Goal: Information Seeking & Learning: Learn about a topic

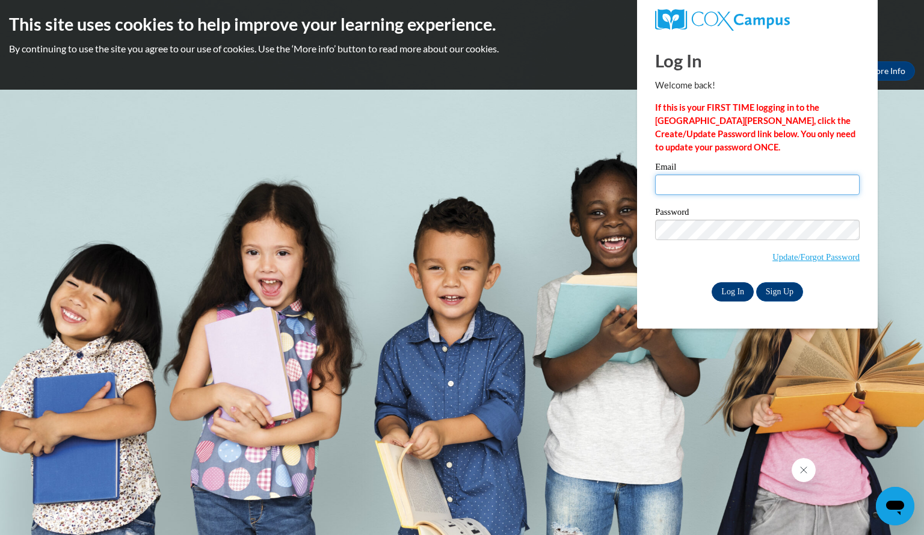
type input "pellingereliza@aasd.k12.wi.us"
click at [721, 291] on input "Log In" at bounding box center [733, 291] width 42 height 19
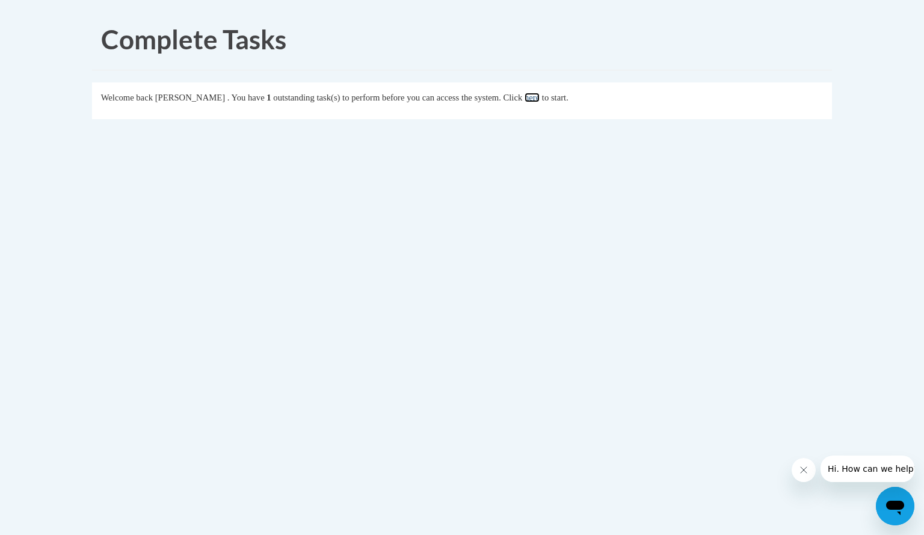
click at [540, 96] on link "here" at bounding box center [532, 98] width 15 height 10
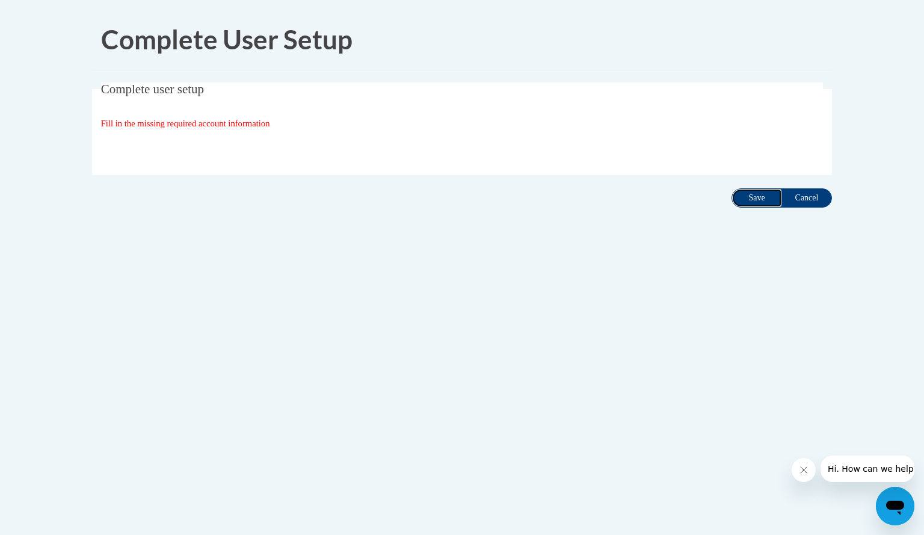
click at [758, 196] on input "Save" at bounding box center [757, 197] width 51 height 19
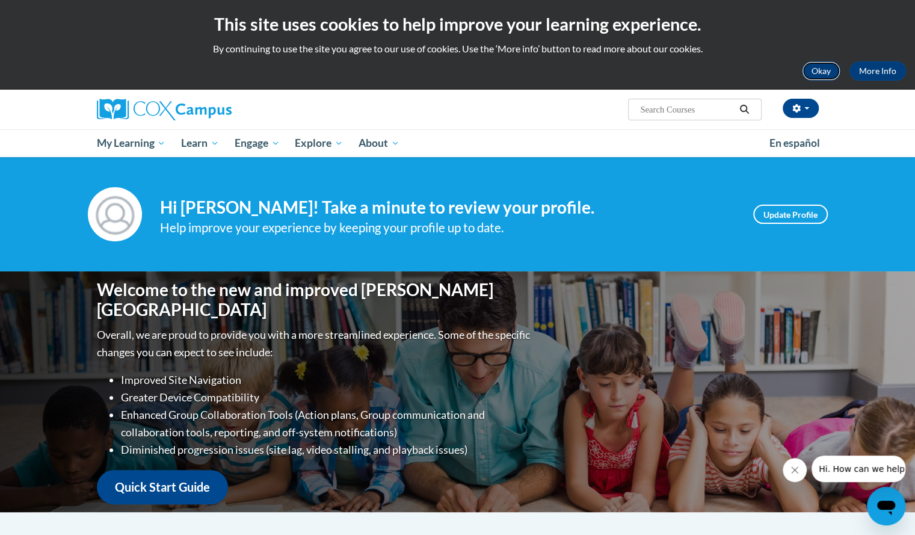
click at [820, 69] on button "Okay" at bounding box center [821, 70] width 39 height 19
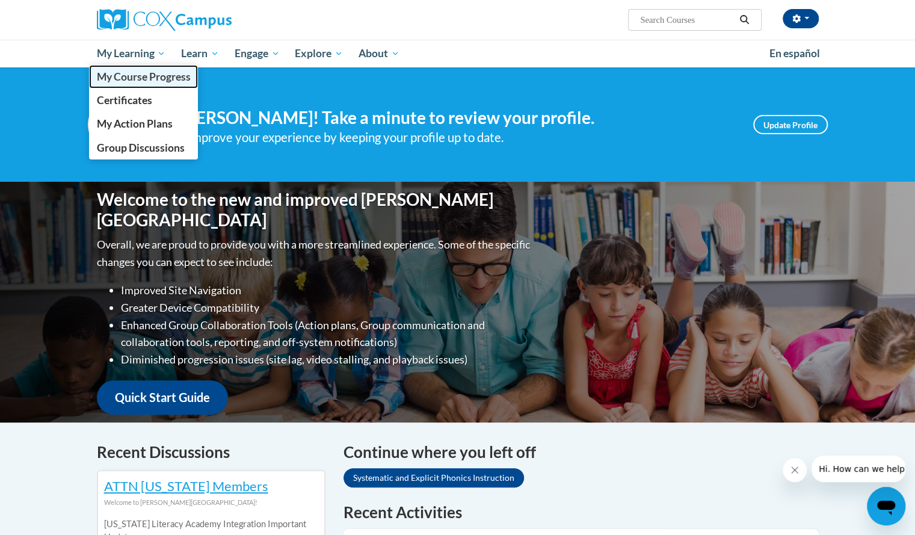
click at [120, 72] on span "My Course Progress" at bounding box center [143, 76] width 94 height 13
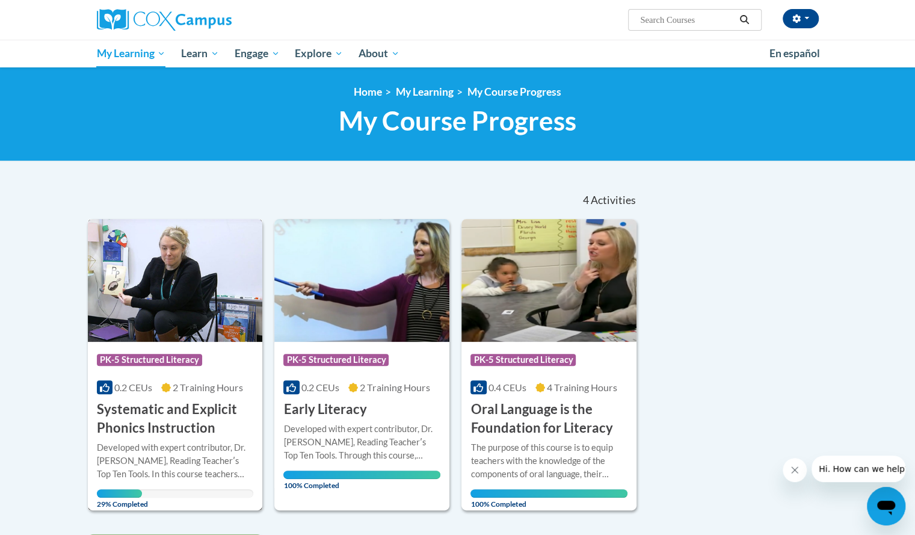
click at [132, 429] on h3 "Systematic and Explicit Phonics Instruction" at bounding box center [175, 418] width 157 height 37
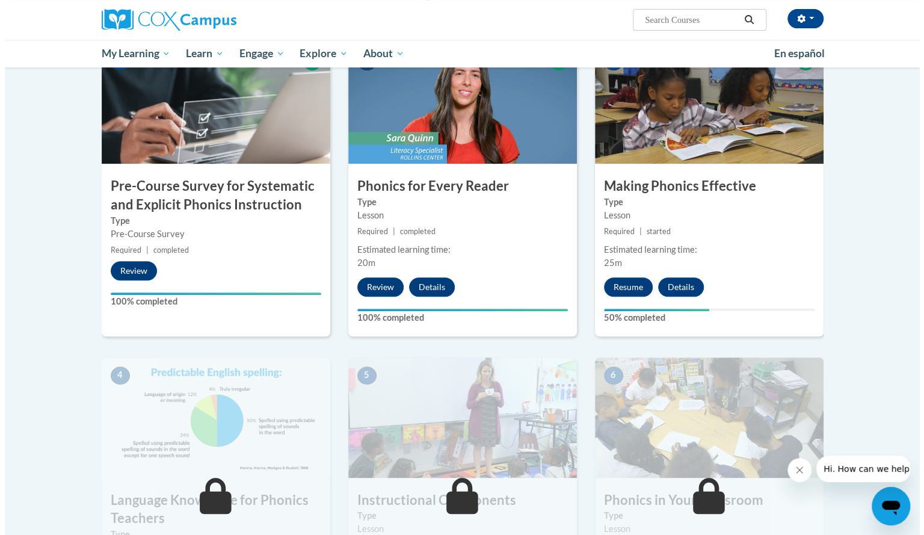
scroll to position [272, 0]
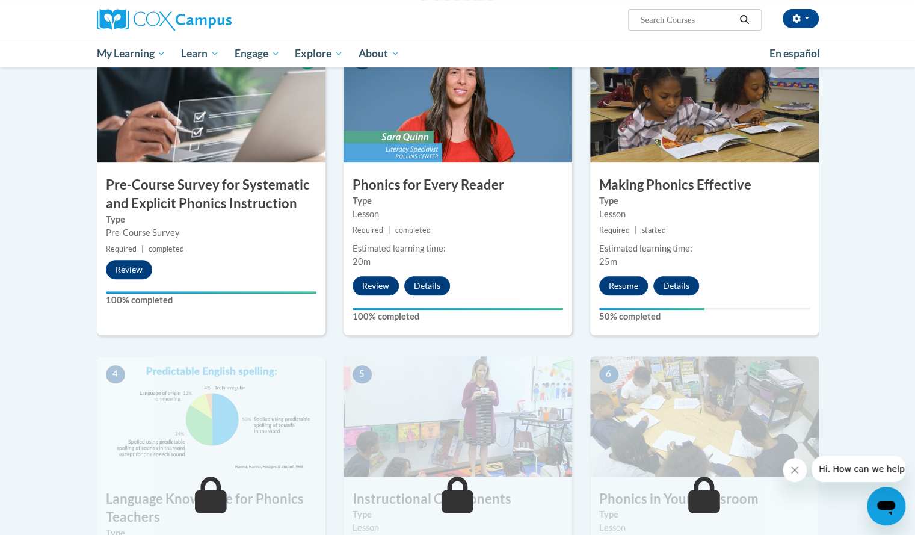
click at [599, 274] on div "3 Making Phonics Effective Type Lesson Required | started Estimated learning ti…" at bounding box center [704, 188] width 229 height 293
click at [613, 276] on button "Resume" at bounding box center [623, 285] width 49 height 19
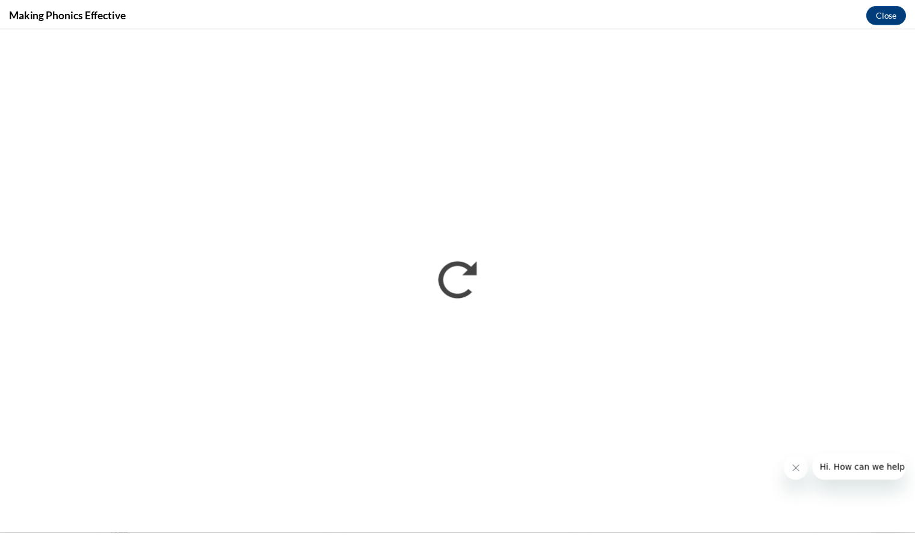
scroll to position [0, 0]
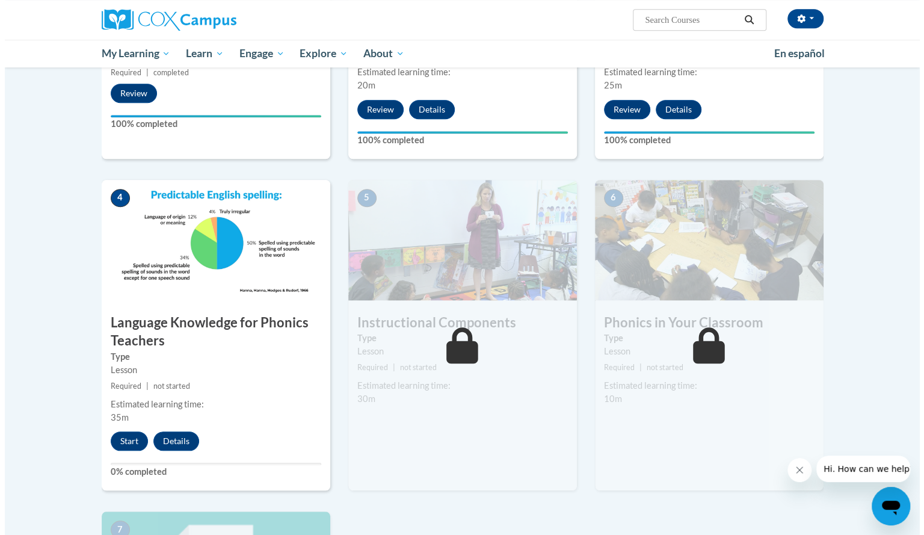
scroll to position [450, 0]
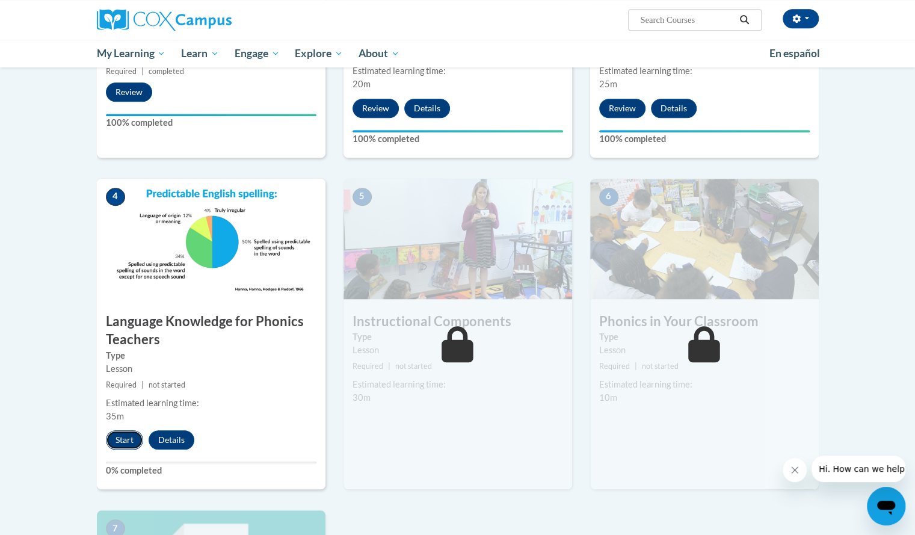
click at [116, 437] on button "Start" at bounding box center [124, 439] width 37 height 19
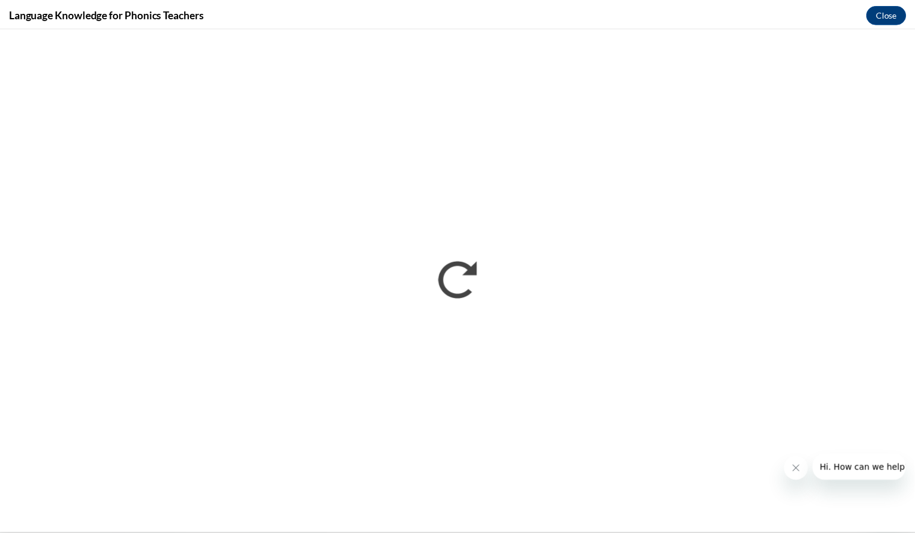
scroll to position [0, 0]
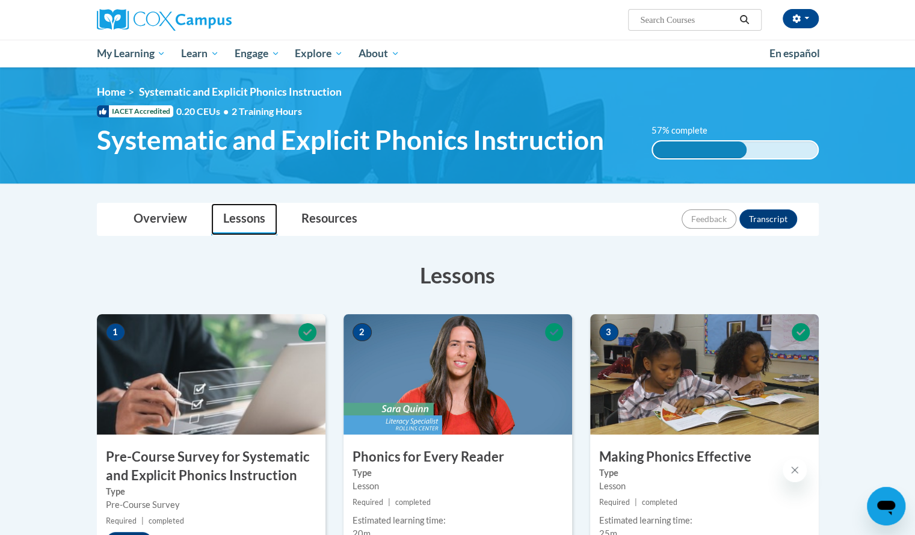
click at [242, 217] on link "Lessons" at bounding box center [244, 219] width 66 height 32
click at [243, 220] on link "Lessons" at bounding box center [244, 219] width 66 height 32
click at [161, 223] on link "Overview" at bounding box center [161, 219] width 78 height 32
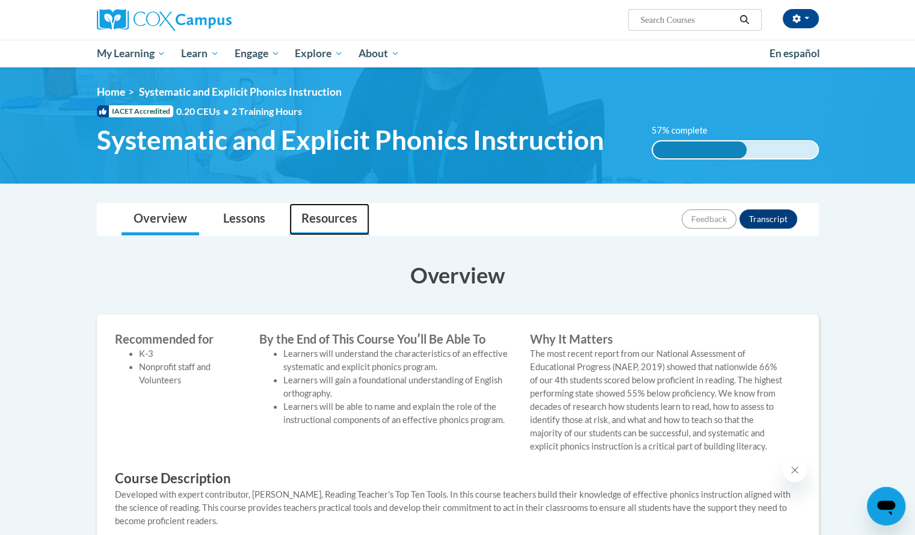
click at [320, 216] on link "Resources" at bounding box center [329, 219] width 80 height 32
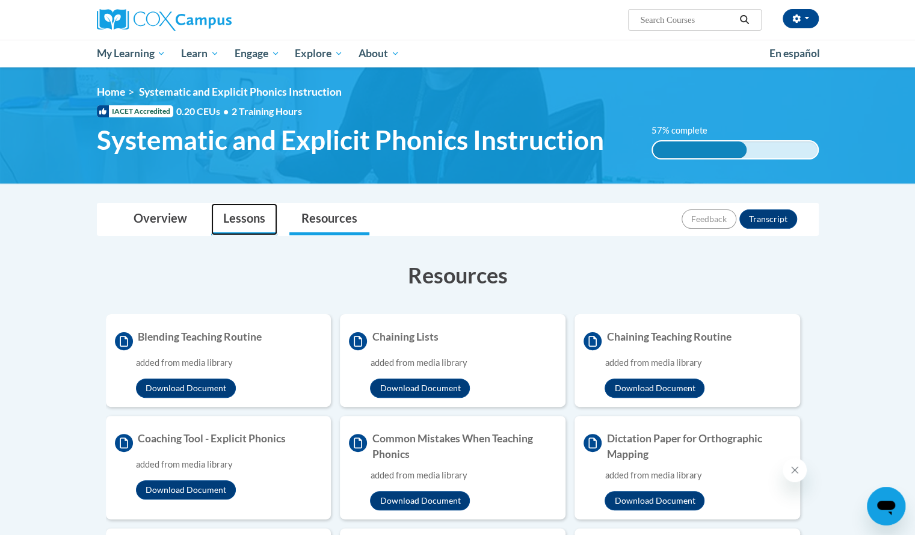
click at [231, 222] on link "Lessons" at bounding box center [244, 219] width 66 height 32
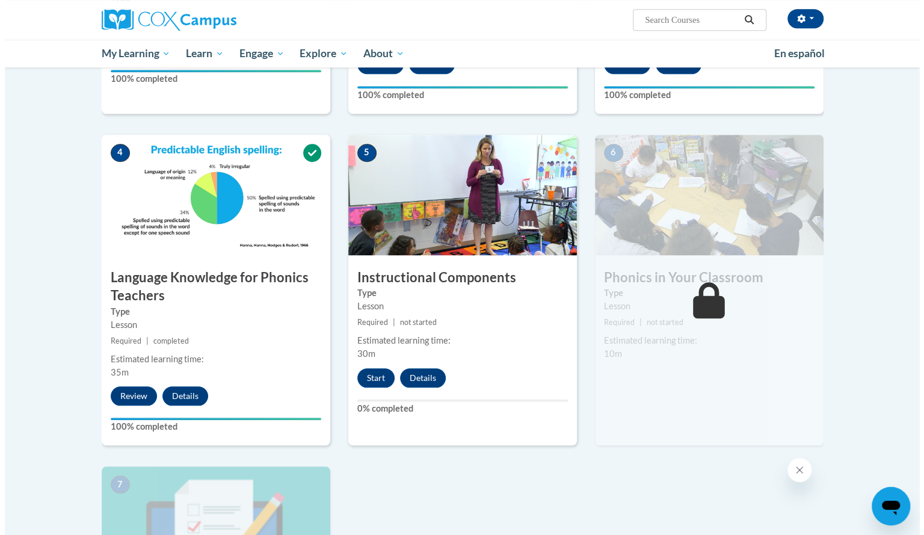
scroll to position [485, 0]
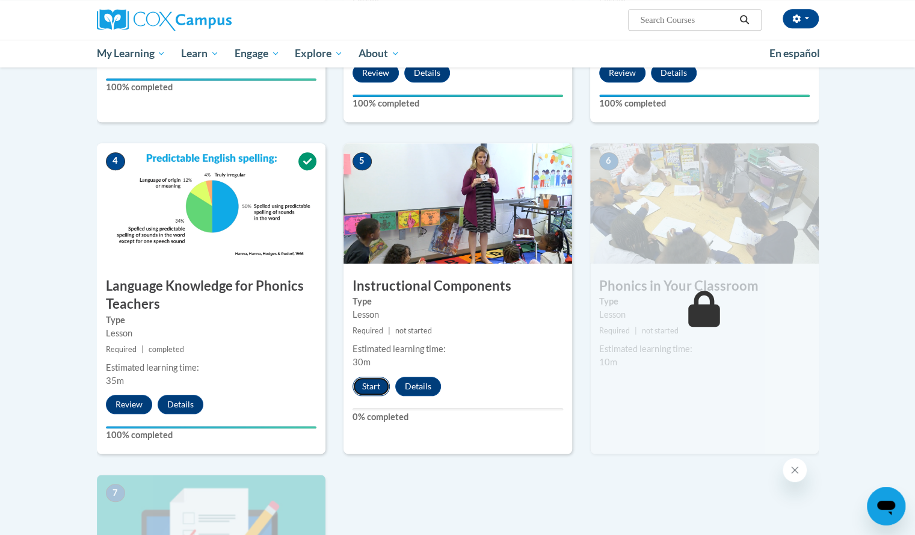
click at [371, 385] on button "Start" at bounding box center [371, 386] width 37 height 19
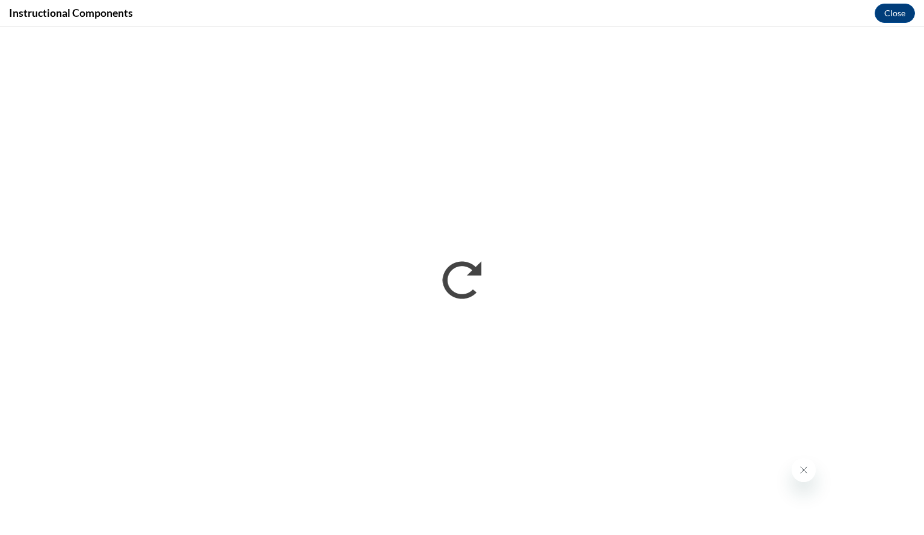
scroll to position [0, 0]
